Goal: Information Seeking & Learning: Learn about a topic

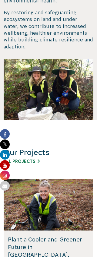
scroll to position [249, 0]
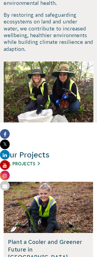
click at [37, 163] on link "All Projects" at bounding box center [22, 163] width 36 height 5
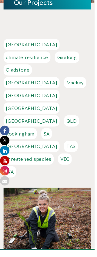
scroll to position [90, 0]
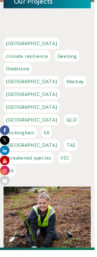
click at [12, 170] on link "WA" at bounding box center [10, 176] width 13 height 12
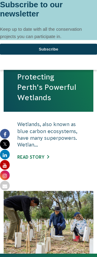
scroll to position [137, 0]
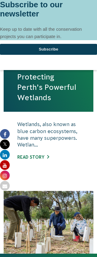
click at [44, 155] on link "Read story" at bounding box center [33, 157] width 32 height 5
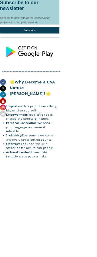
scroll to position [545, 0]
